Goal: Task Accomplishment & Management: Use online tool/utility

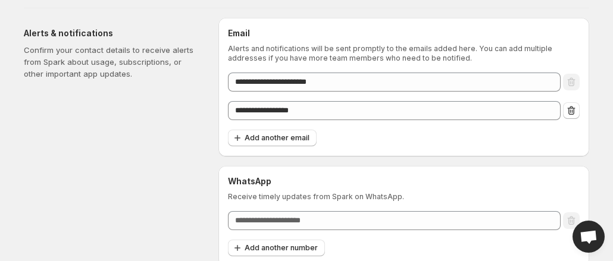
scroll to position [112, 0]
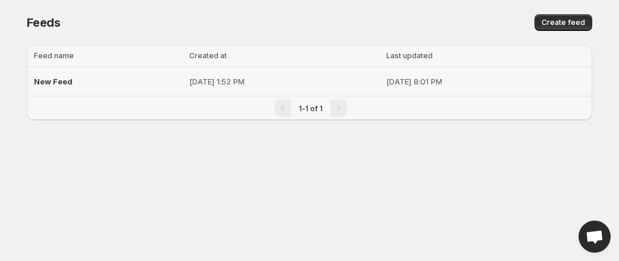
click at [63, 82] on span "New Feed" at bounding box center [53, 82] width 39 height 10
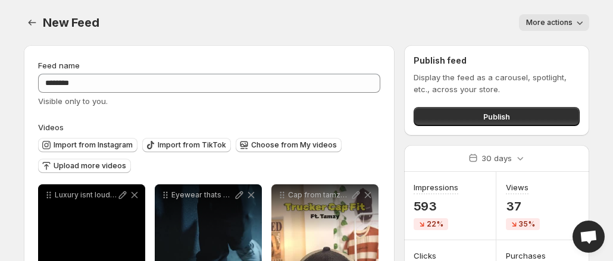
click at [567, 26] on span "More actions" at bounding box center [549, 23] width 46 height 10
click at [390, 20] on div "More actions" at bounding box center [351, 22] width 476 height 17
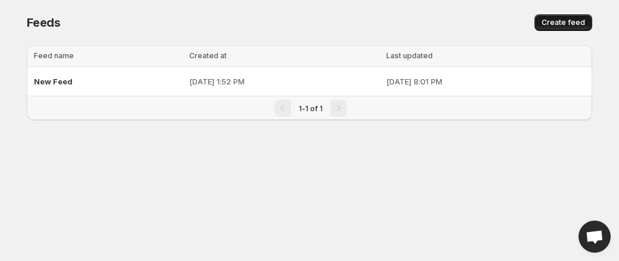
click at [550, 25] on span "Create feed" at bounding box center [563, 23] width 43 height 10
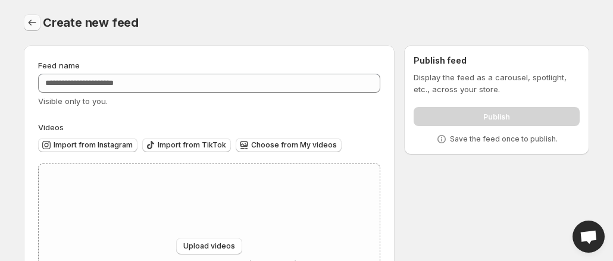
click at [33, 23] on icon "Settings" at bounding box center [33, 23] width 8 height 6
